Goal: Information Seeking & Learning: Compare options

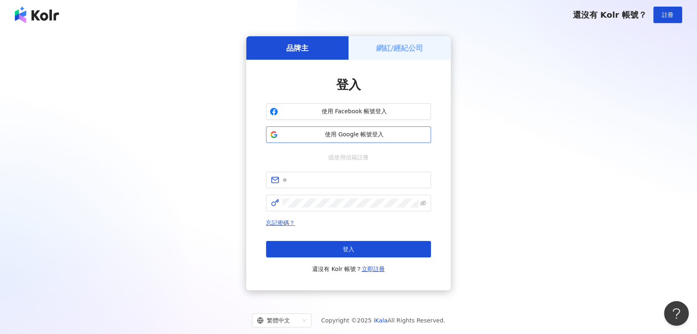
click at [316, 129] on button "使用 Google 帳號登入" at bounding box center [348, 135] width 165 height 16
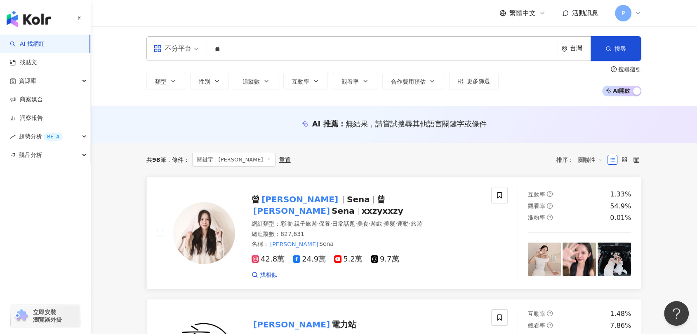
click at [347, 203] on span "Sena" at bounding box center [362, 200] width 30 height 10
click at [254, 49] on input "**" at bounding box center [382, 50] width 344 height 16
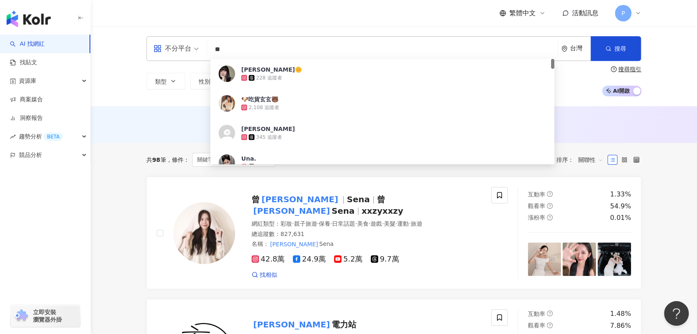
paste input "********"
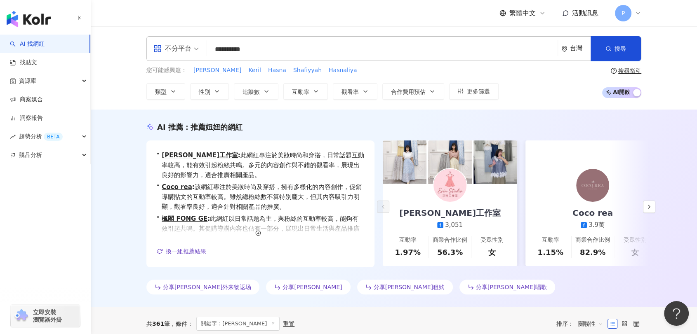
drag, startPoint x: 266, startPoint y: 52, endPoint x: 236, endPoint y: 51, distance: 29.7
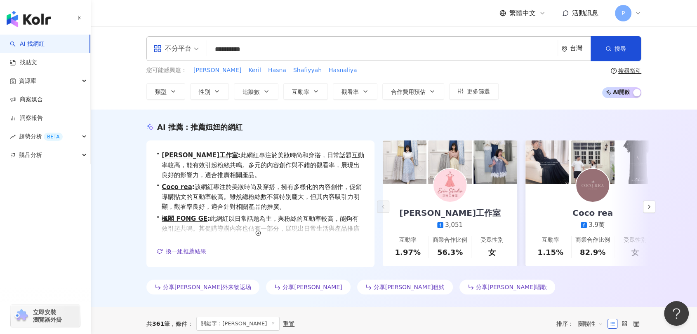
click at [236, 51] on input "**********" at bounding box center [382, 50] width 344 height 16
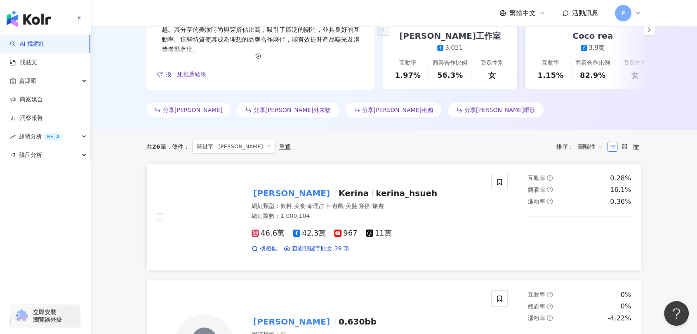
scroll to position [229, 0]
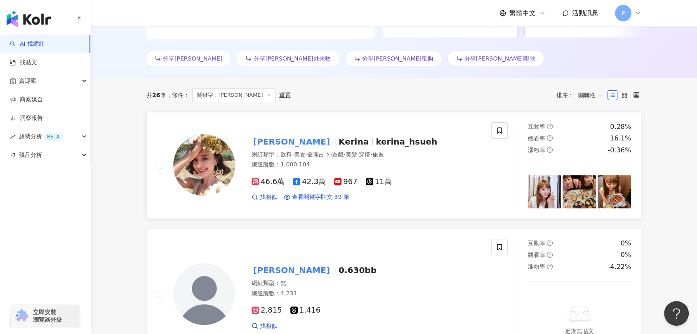
click at [372, 145] on div at bounding box center [372, 141] width 0 height 7
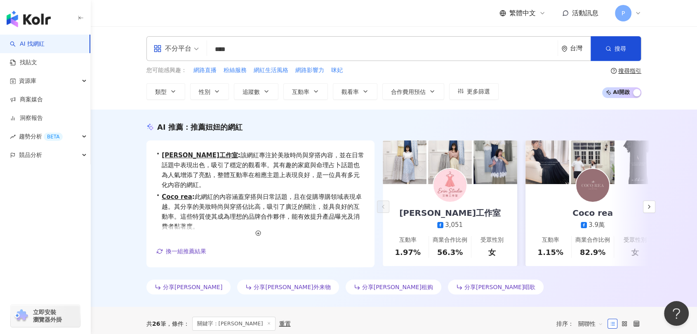
drag, startPoint x: 239, startPoint y: 47, endPoint x: 204, endPoint y: 47, distance: 35.4
click at [212, 51] on input "***" at bounding box center [382, 50] width 344 height 16
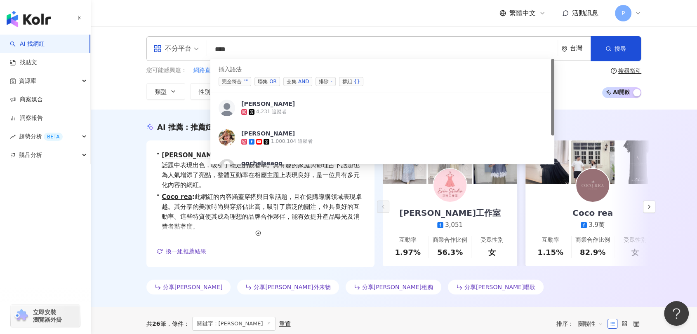
paste input "**********"
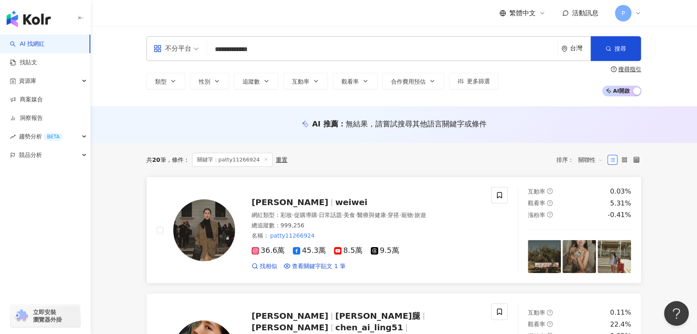
click at [294, 192] on div "唐葳 weiwei 網紅類型 ： 彩妝 · 促購導購 · 日常話題 · 美食 · 醫療與健康 · 穿搭 · 寵物 · 旅遊 總追蹤數 ： 999,256 名稱…" at bounding box center [358, 230] width 246 height 80
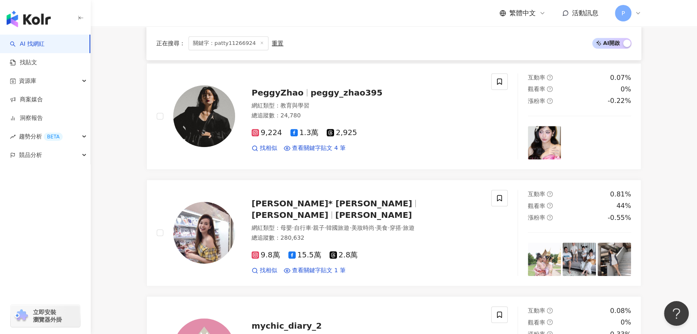
scroll to position [595, 0]
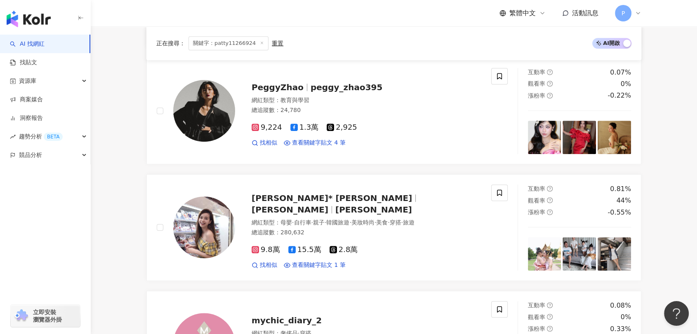
drag, startPoint x: 682, startPoint y: 109, endPoint x: 678, endPoint y: 105, distance: 5.8
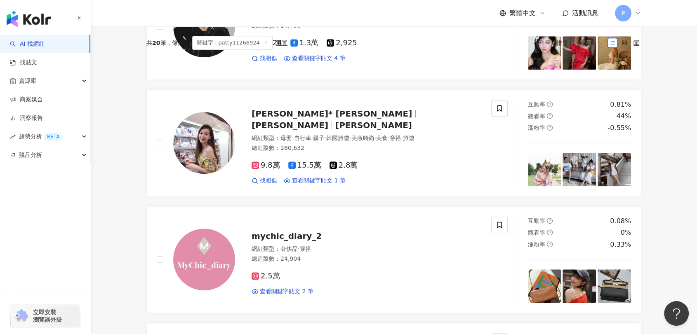
scroll to position [0, 0]
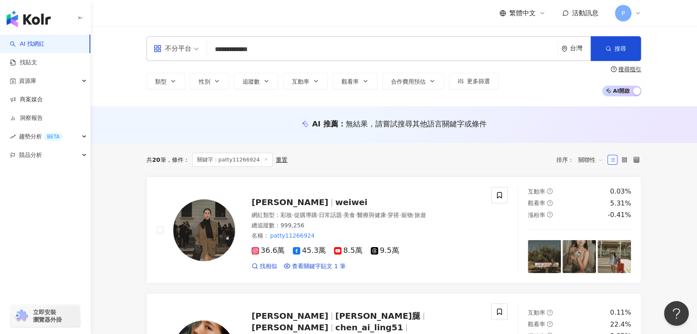
click at [285, 58] on div "**********" at bounding box center [393, 48] width 495 height 25
click at [290, 48] on input "**********" at bounding box center [382, 50] width 344 height 16
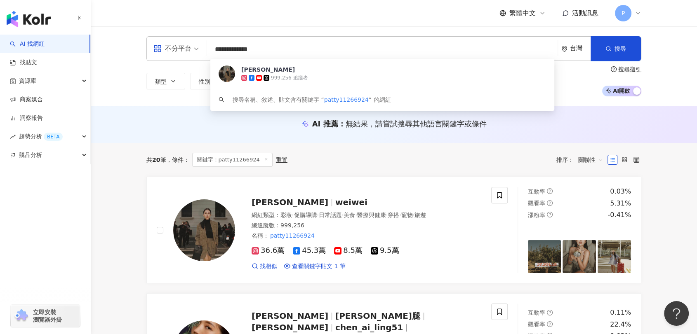
paste input "search"
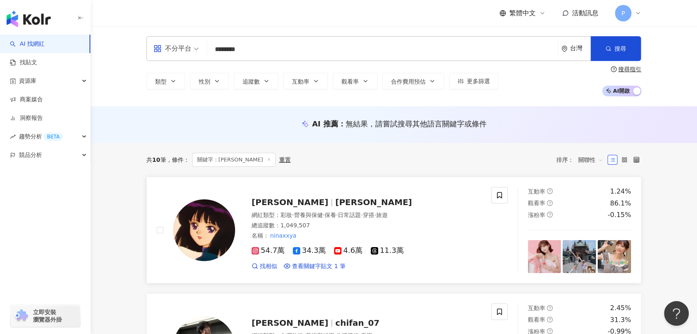
type input "********"
click at [335, 202] on span "曹婕妤" at bounding box center [373, 202] width 77 height 10
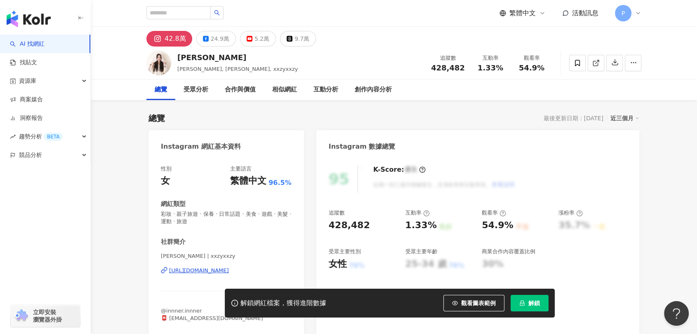
scroll to position [46, 0]
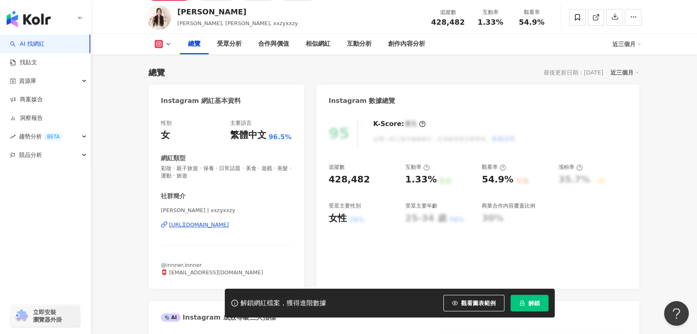
click at [533, 307] on button "解鎖" at bounding box center [529, 303] width 38 height 16
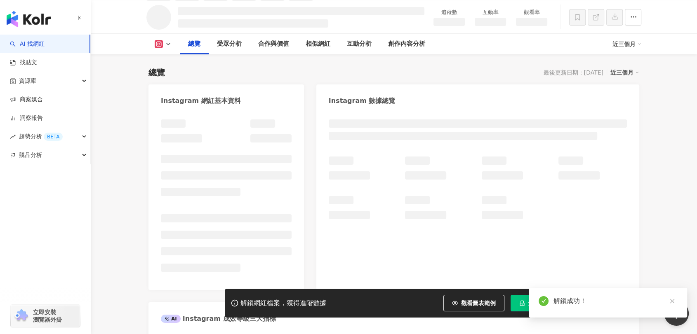
scroll to position [54, 0]
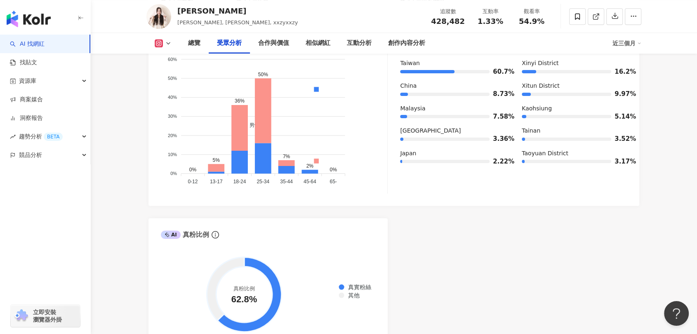
scroll to position [787, 0]
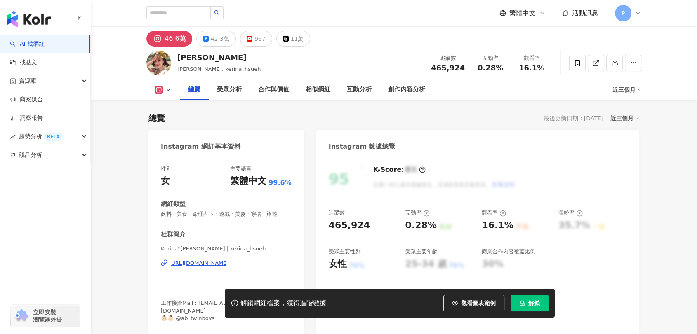
scroll to position [46, 0]
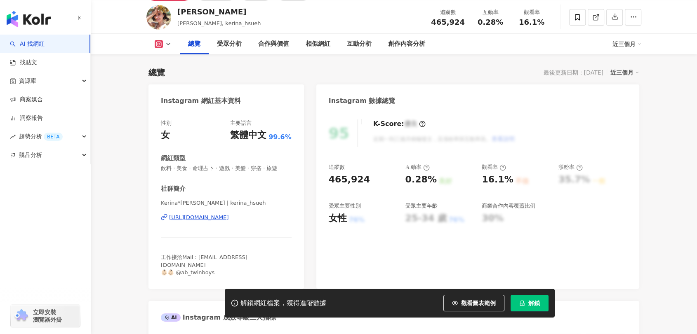
click at [49, 317] on span "立即安裝 瀏覽器外掛" at bounding box center [47, 316] width 29 height 15
click at [618, 184] on div "35.7% 一般" at bounding box center [592, 180] width 68 height 13
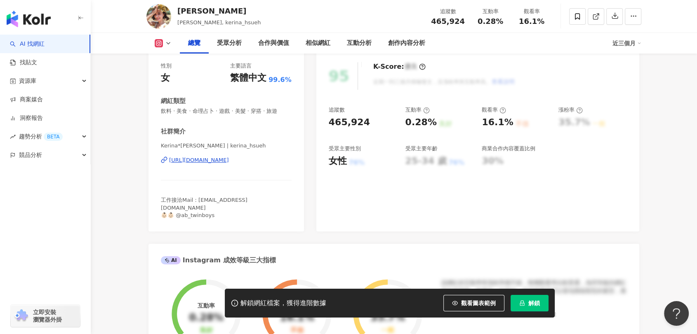
scroll to position [46, 0]
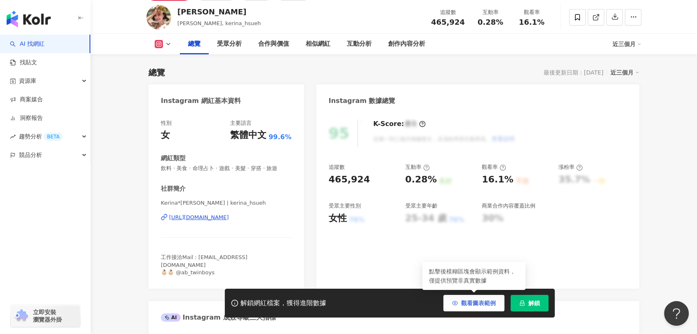
click at [466, 306] on span "觀看圖表範例" at bounding box center [478, 303] width 35 height 7
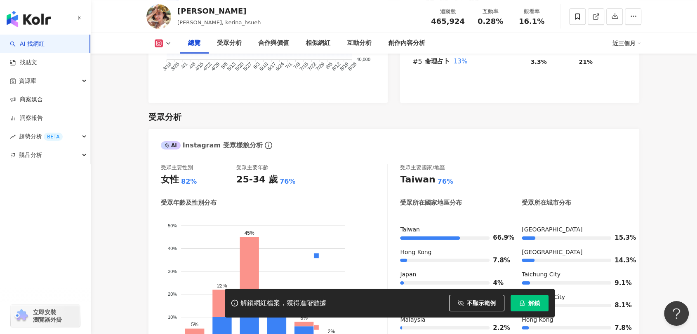
scroll to position [732, 0]
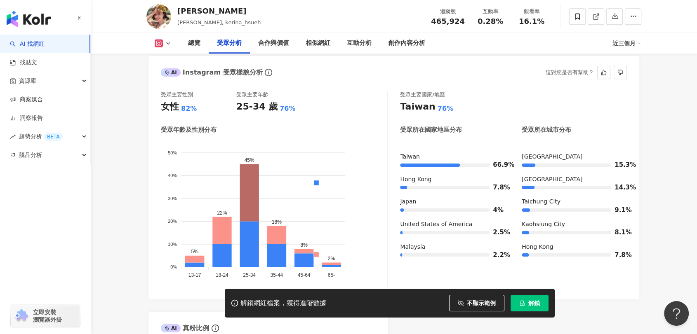
drag, startPoint x: 245, startPoint y: 182, endPoint x: 277, endPoint y: 182, distance: 32.1
click at [277, 182] on icon "男性 女性 50% 50% 40% 40% 30% 30% 20% 20% 10% 10% 0% 0% 5% 22% 45% 18% 8% 2% 13-17 …" at bounding box center [274, 211] width 226 height 141
click at [253, 184] on icon at bounding box center [248, 192] width 19 height 57
click at [263, 241] on foreignobject "男性 女性" at bounding box center [274, 211] width 226 height 141
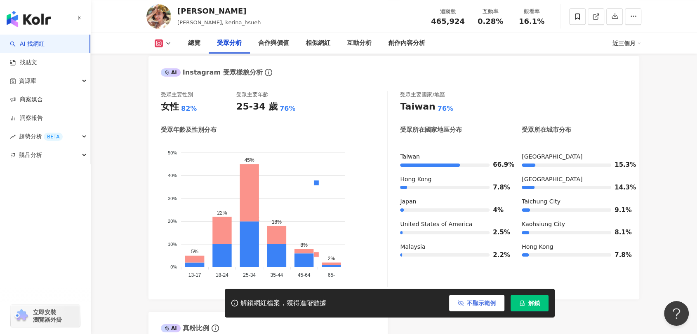
click at [459, 307] on button "不顯示範例" at bounding box center [476, 303] width 55 height 16
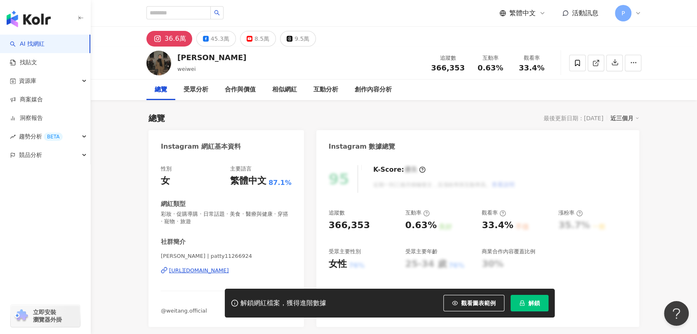
click at [412, 22] on div "繁體中文 活動訊息 P" at bounding box center [393, 13] width 495 height 26
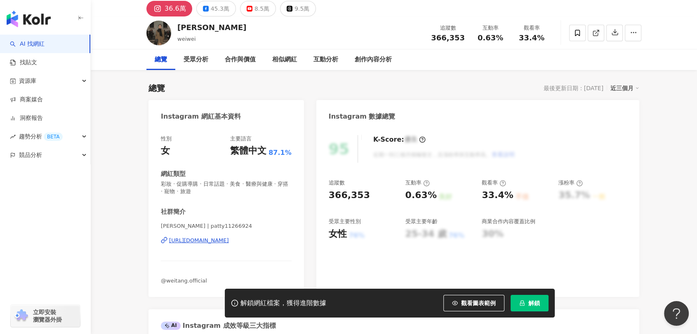
scroll to position [46, 0]
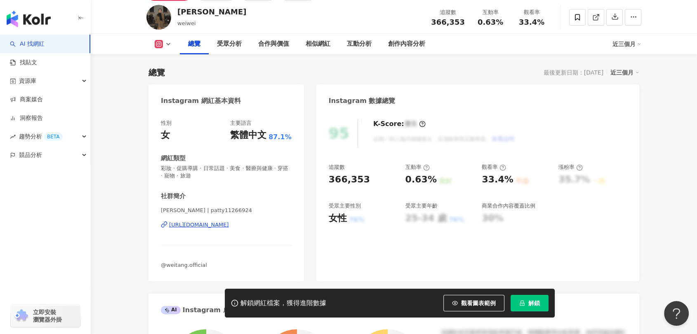
click at [188, 263] on span "@weitang.official" at bounding box center [184, 265] width 46 height 6
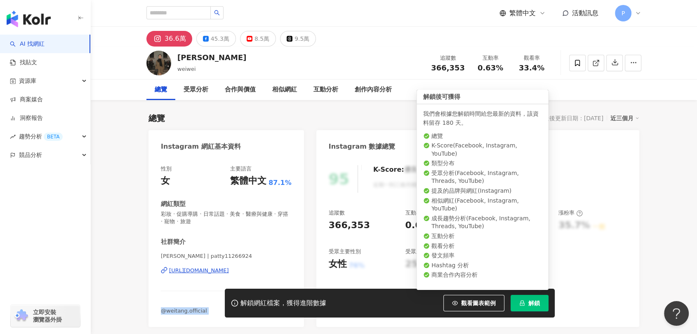
click at [520, 300] on icon "lock" at bounding box center [522, 303] width 6 height 6
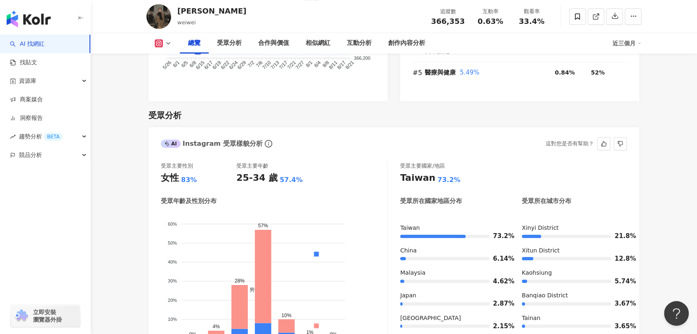
scroll to position [687, 0]
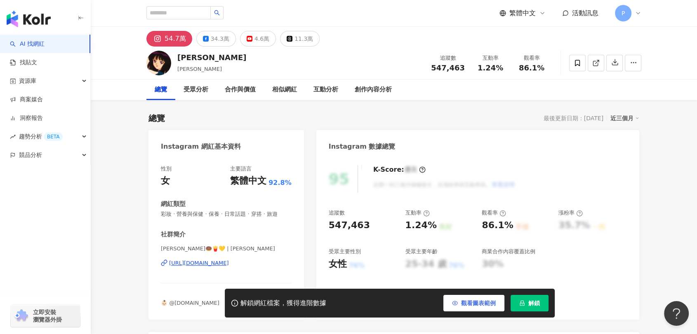
click at [460, 304] on button "觀看圖表範例" at bounding box center [473, 303] width 61 height 16
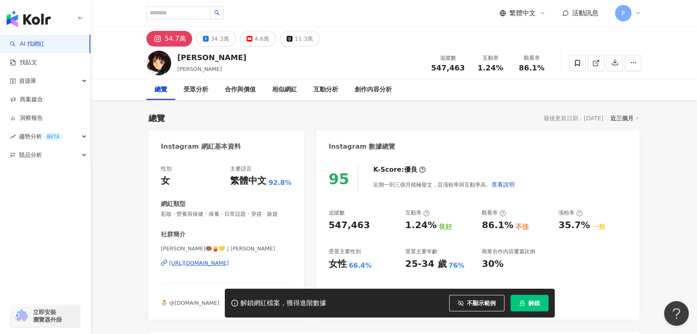
scroll to position [147, 0]
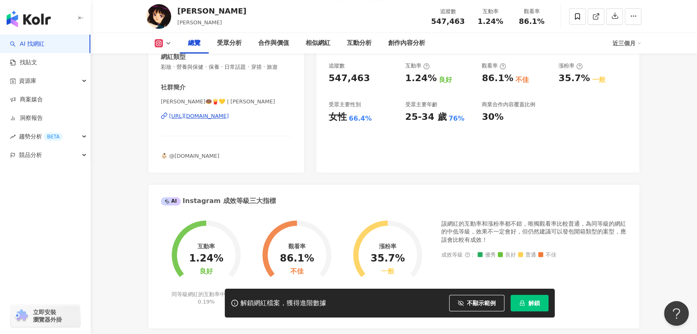
click at [523, 302] on icon "lock" at bounding box center [522, 303] width 6 height 6
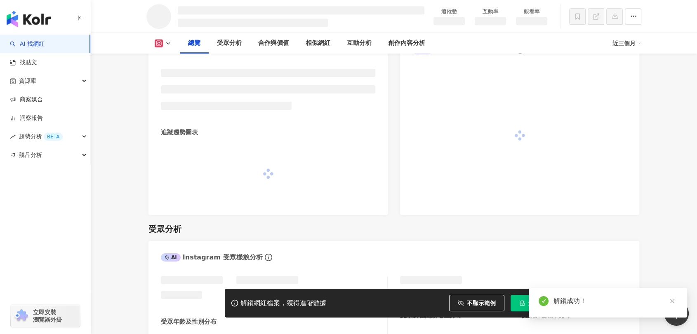
scroll to position [474, 0]
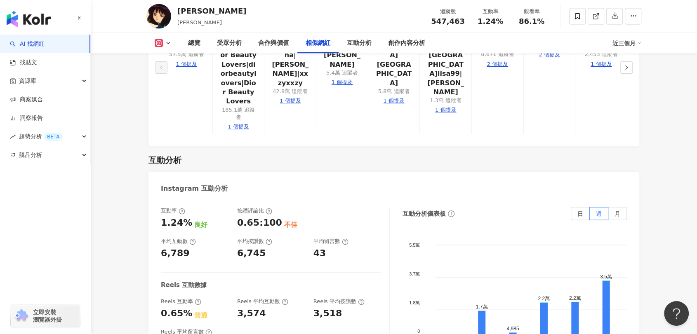
scroll to position [1602, 0]
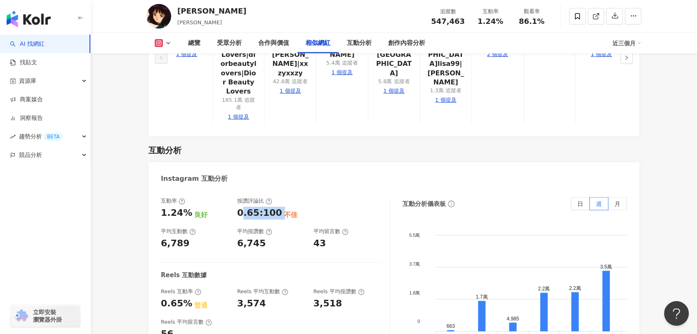
drag, startPoint x: 240, startPoint y: 176, endPoint x: 277, endPoint y: 176, distance: 36.7
click at [277, 207] on div "0.65:100 不佳" at bounding box center [271, 213] width 68 height 13
click at [317, 197] on div at bounding box center [347, 208] width 68 height 22
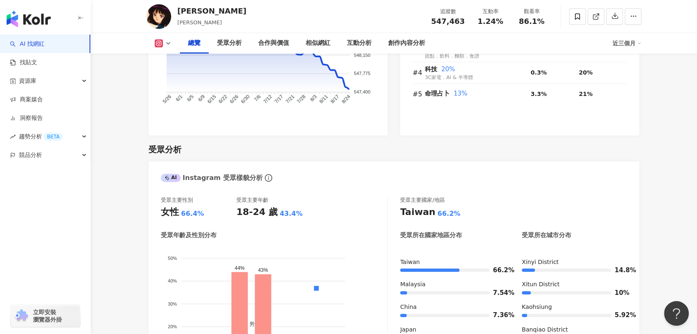
scroll to position [366, 0]
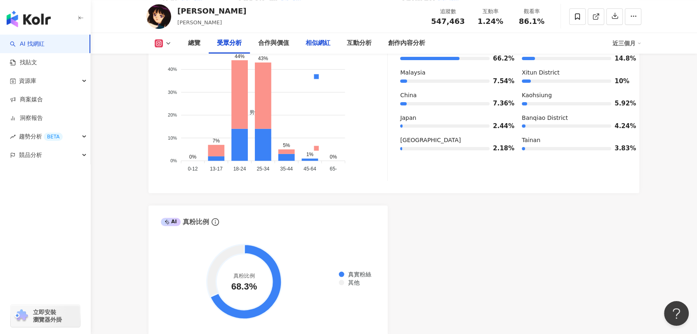
click at [314, 44] on div "相似網紅" at bounding box center [317, 43] width 25 height 10
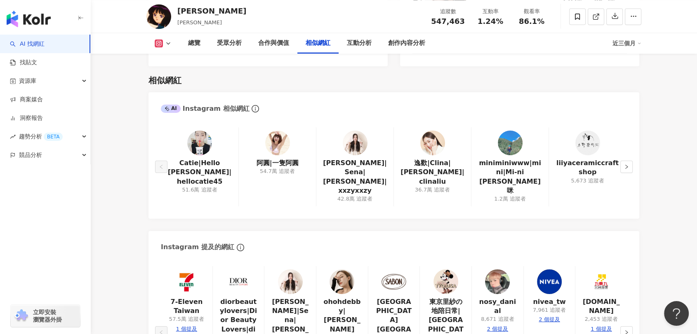
click at [355, 139] on img at bounding box center [354, 143] width 25 height 25
click at [426, 159] on link "逸歡|Clina|劉逸歡|clinaliu" at bounding box center [432, 173] width 64 height 28
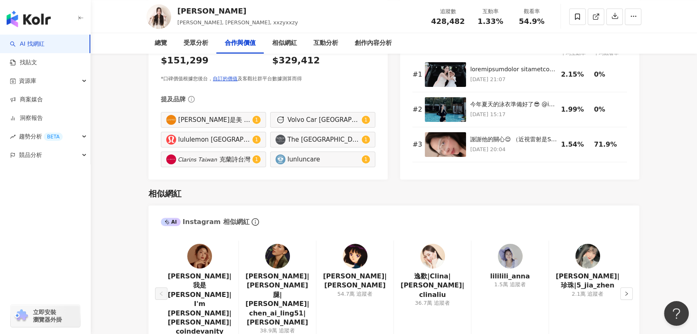
scroll to position [1236, 0]
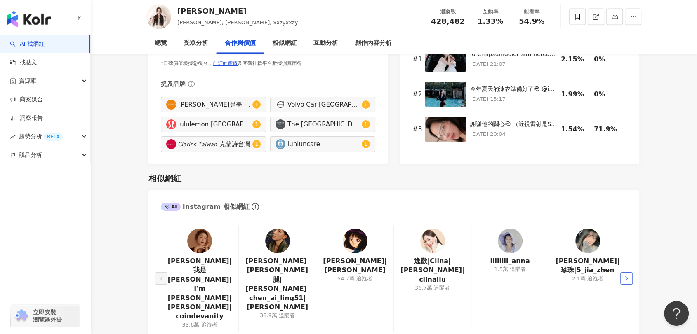
click at [625, 272] on button "button" at bounding box center [626, 278] width 12 height 12
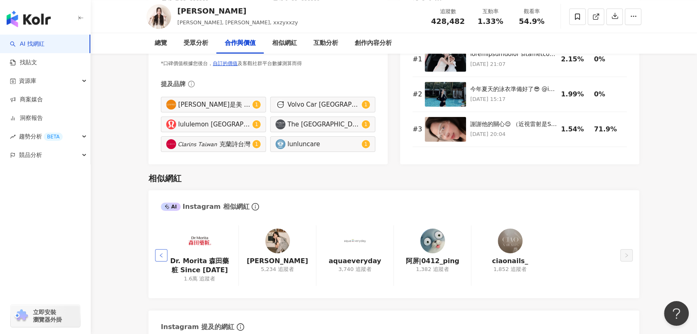
click at [162, 253] on icon "left" at bounding box center [161, 255] width 5 height 5
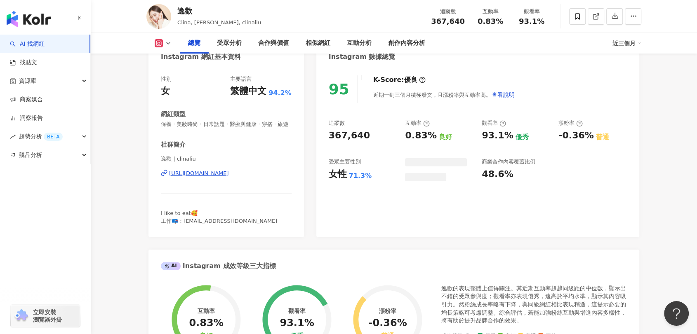
click at [216, 177] on div "[URL][DOMAIN_NAME]" at bounding box center [199, 173] width 60 height 7
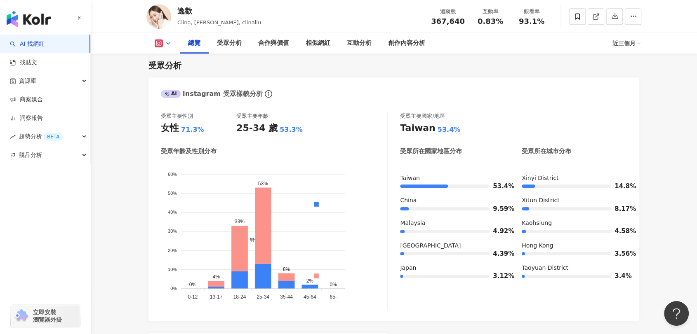
scroll to position [504, 0]
